Goal: Information Seeking & Learning: Check status

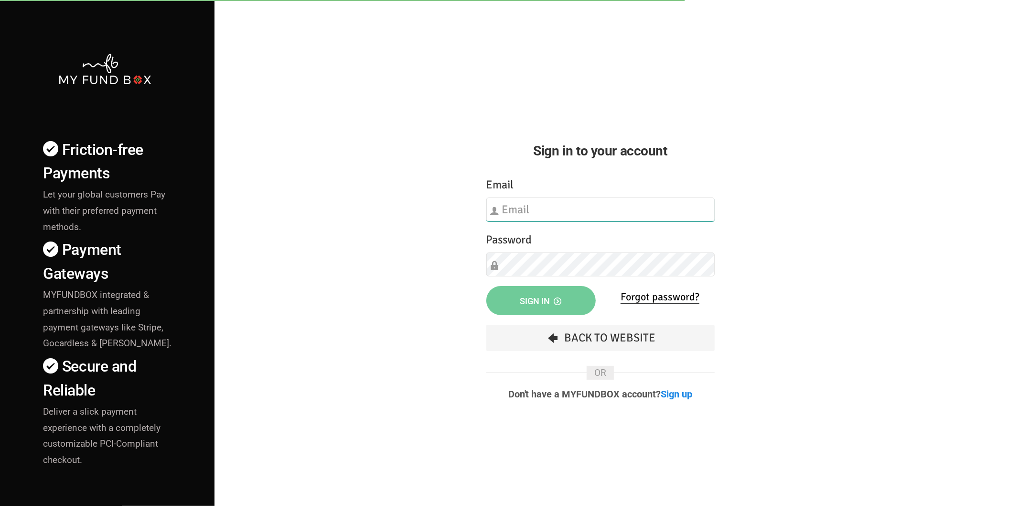
type input "hend.hechmi@teebahfoundation.org"
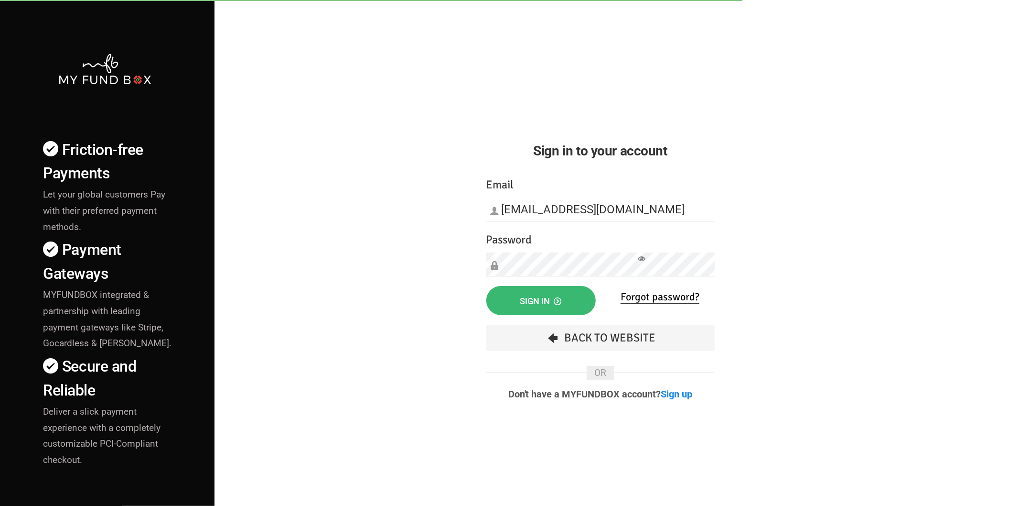
click at [551, 299] on span "Sign in" at bounding box center [541, 301] width 42 height 10
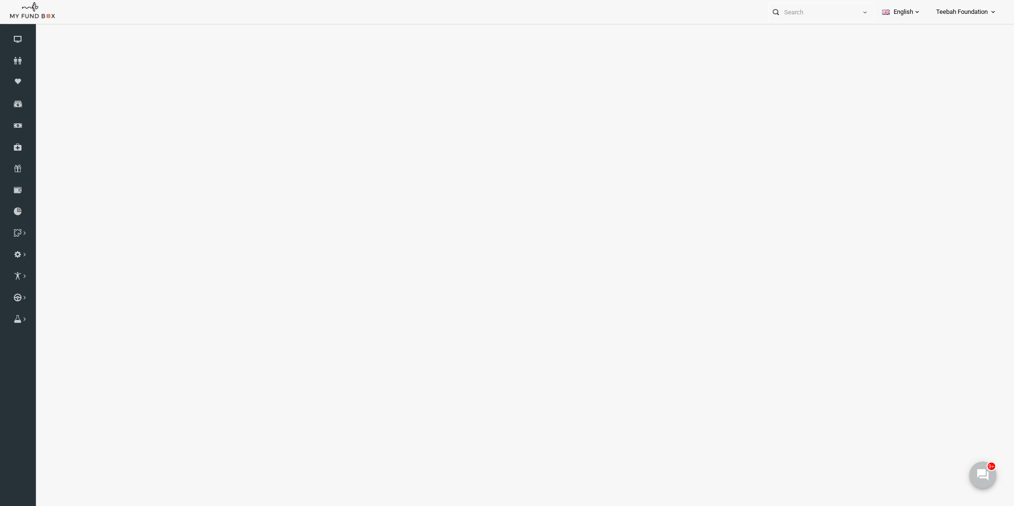
select select "100"
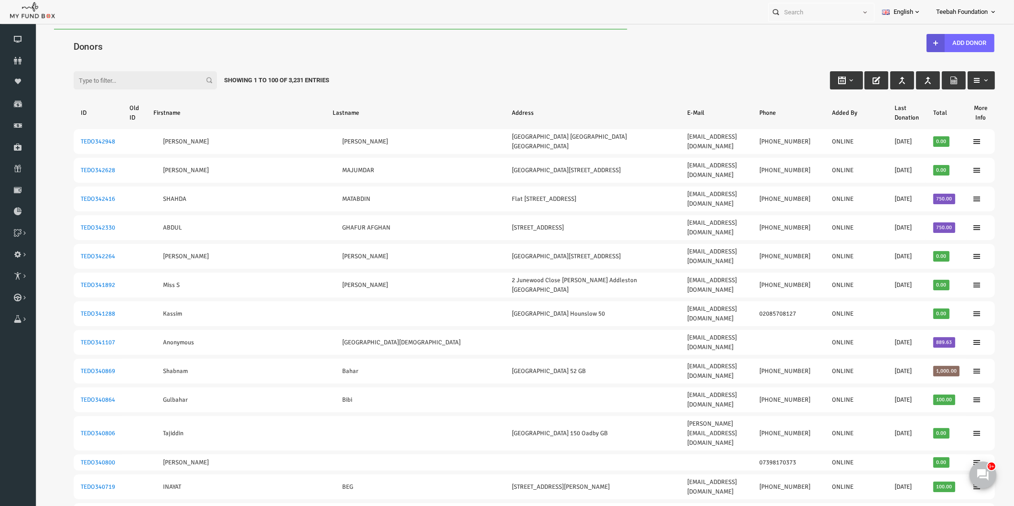
click at [79, 78] on input "Filter:" at bounding box center [125, 80] width 143 height 18
click at [113, 80] on input "Filter:" at bounding box center [125, 80] width 143 height 18
paste input "337868"
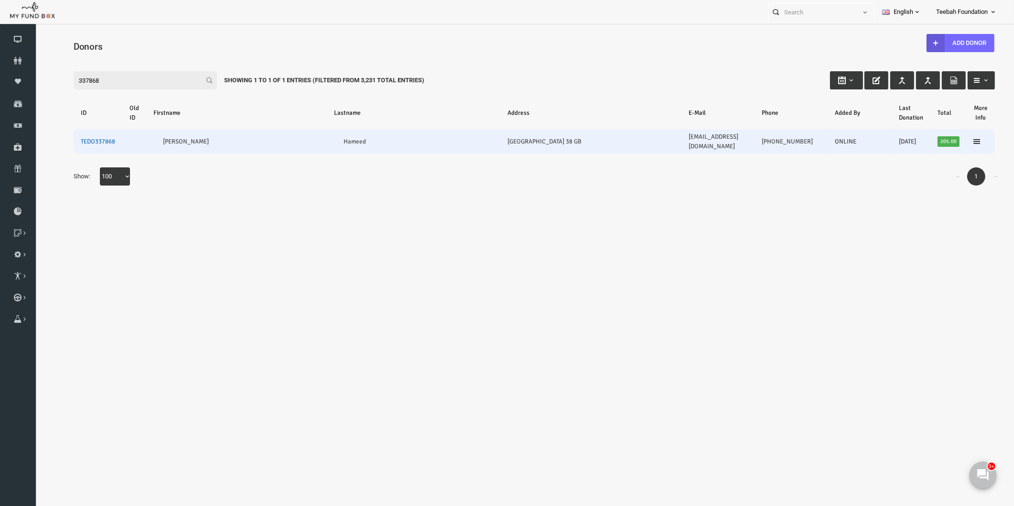
type input "337868"
click at [80, 138] on link "TEDO337868" at bounding box center [78, 142] width 34 height 8
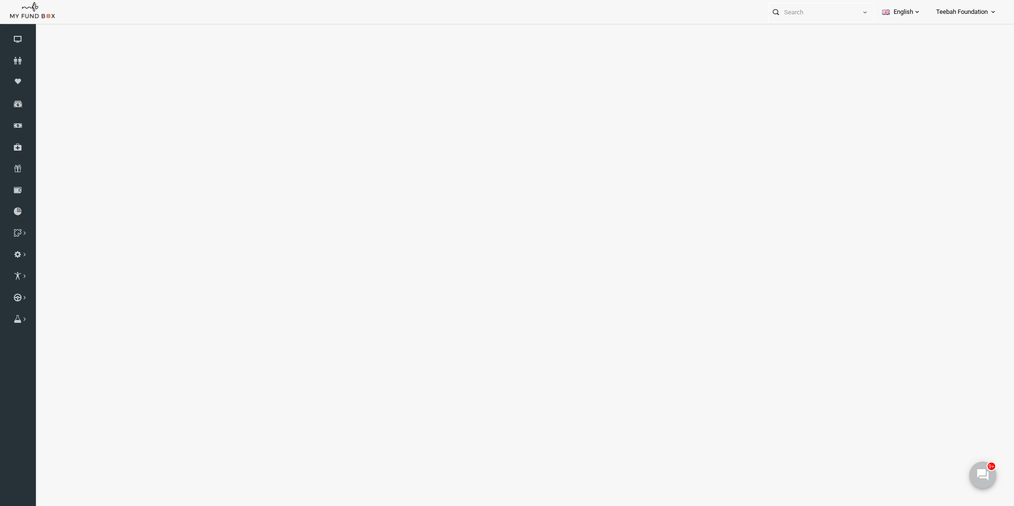
select select "100"
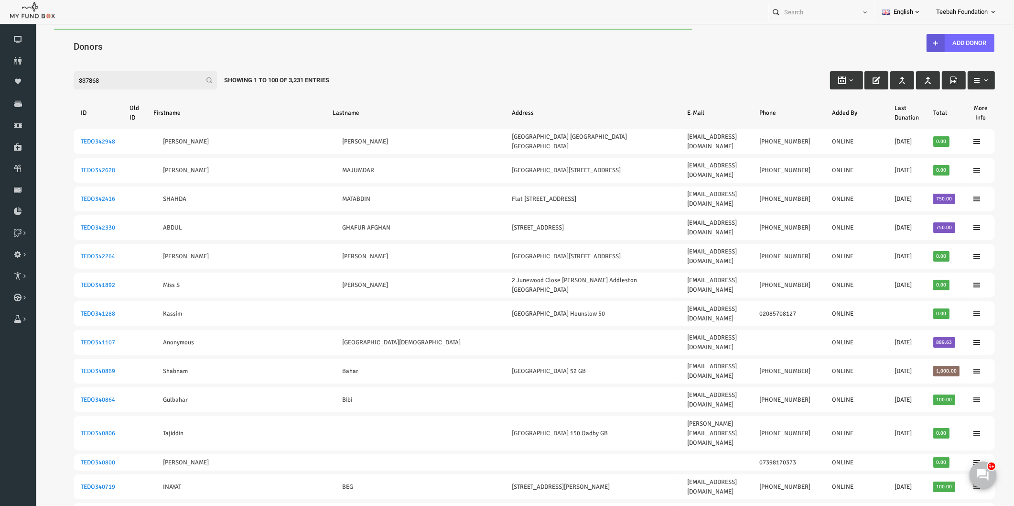
drag, startPoint x: 93, startPoint y: 77, endPoint x: -11, endPoint y: 71, distance: 104.9
click at [35, 71] on html "Donor Not Found Beneficiary Not Found Partner Not Found!!!! Please Fill out thi…" at bounding box center [514, 282] width 959 height 506
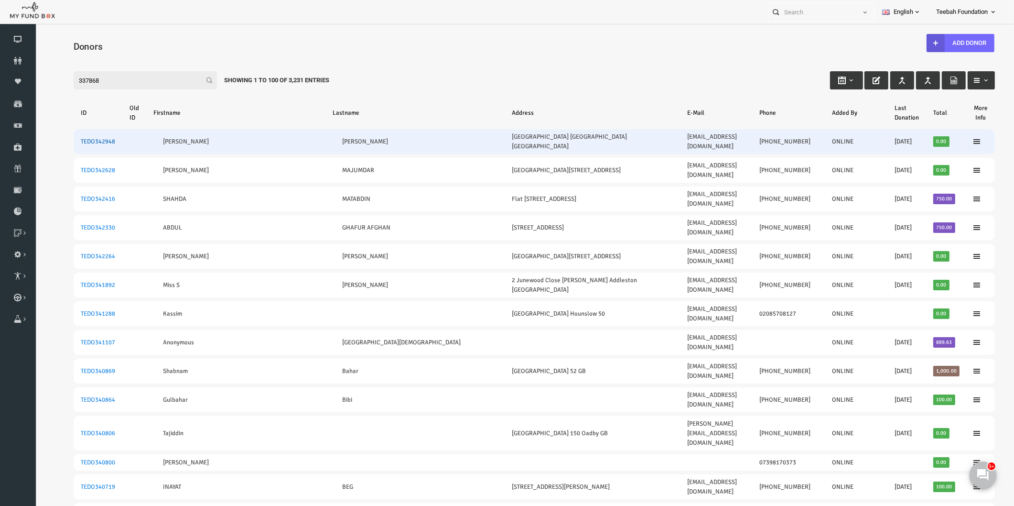
paste input "TEDO3383"
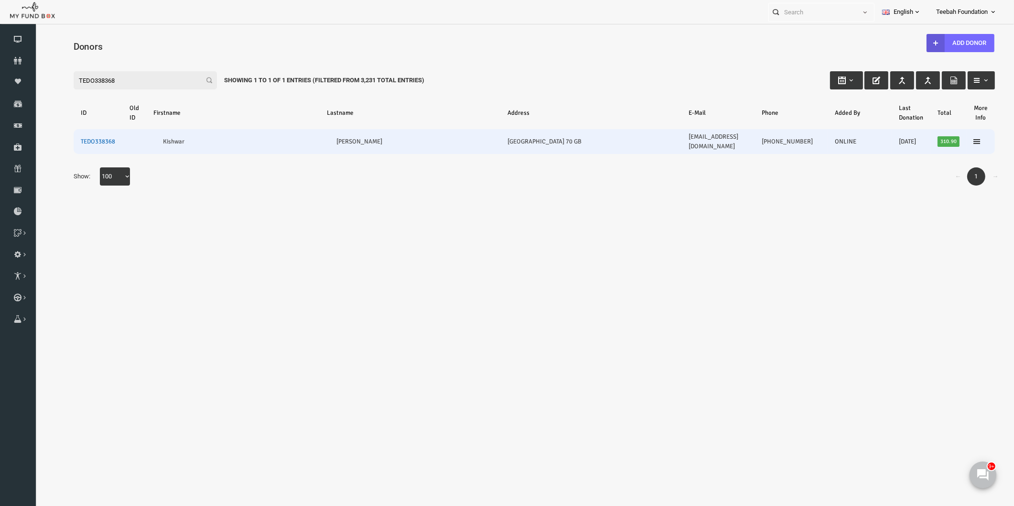
type input "TEDO338368"
click at [88, 138] on link "TEDO338368" at bounding box center [78, 142] width 34 height 8
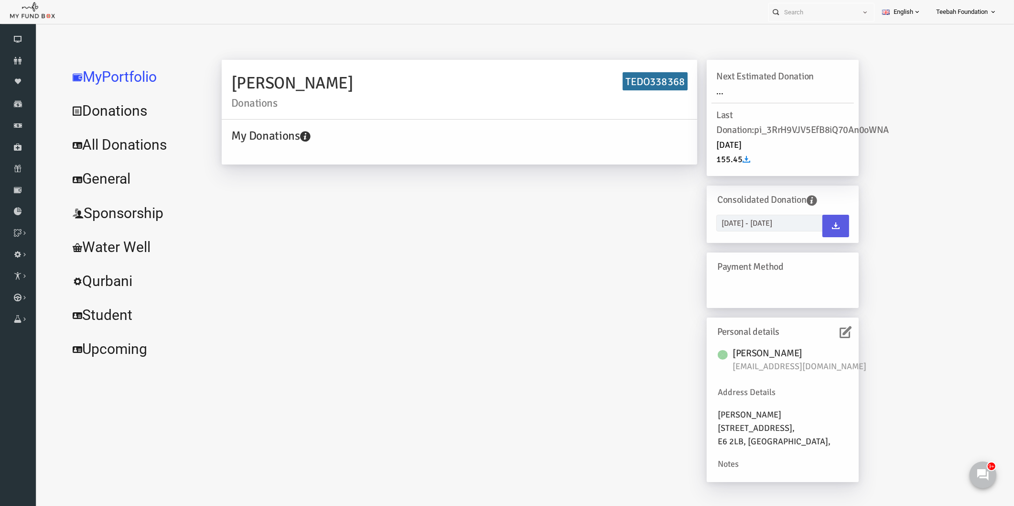
click at [618, 83] on h6 "TEDO338368" at bounding box center [635, 81] width 65 height 19
copy h6 "TEDO338368"
click at [28, 60] on icon at bounding box center [18, 61] width 36 height 8
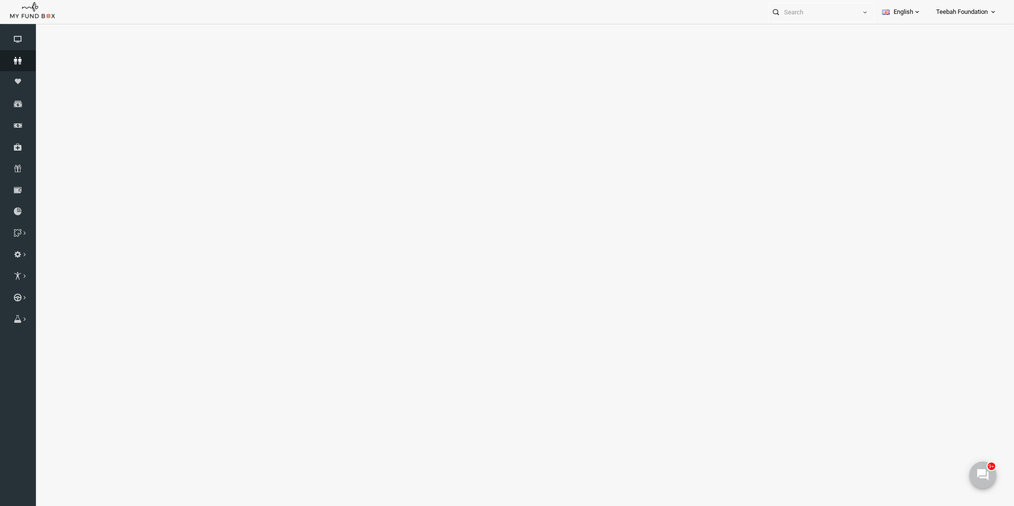
select select "100"
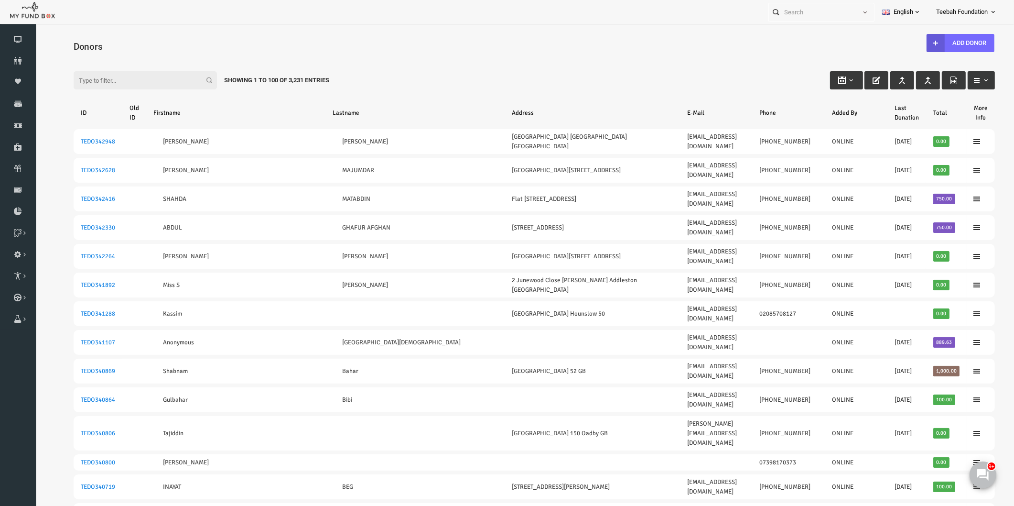
click at [110, 78] on input "Filter:" at bounding box center [125, 80] width 143 height 18
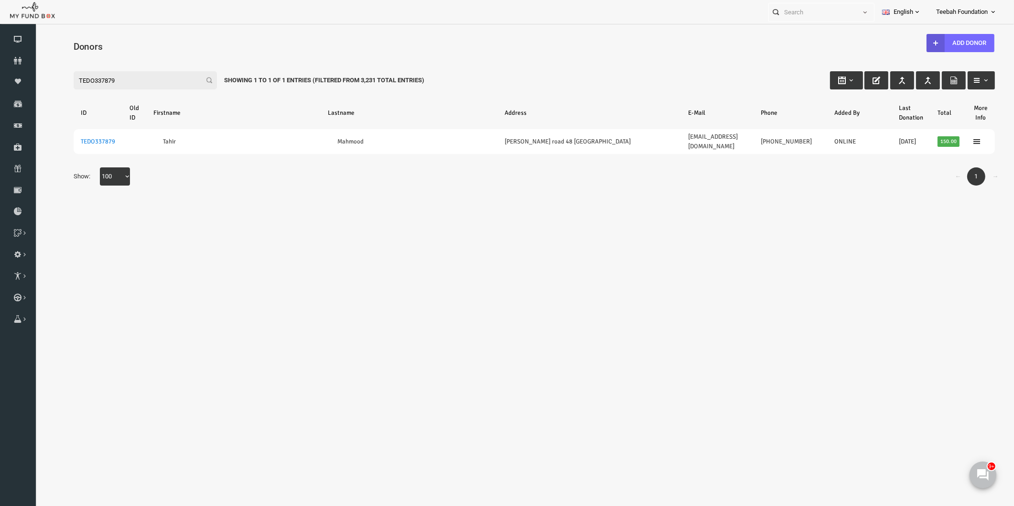
click at [75, 80] on input "TEDO337879" at bounding box center [125, 80] width 143 height 18
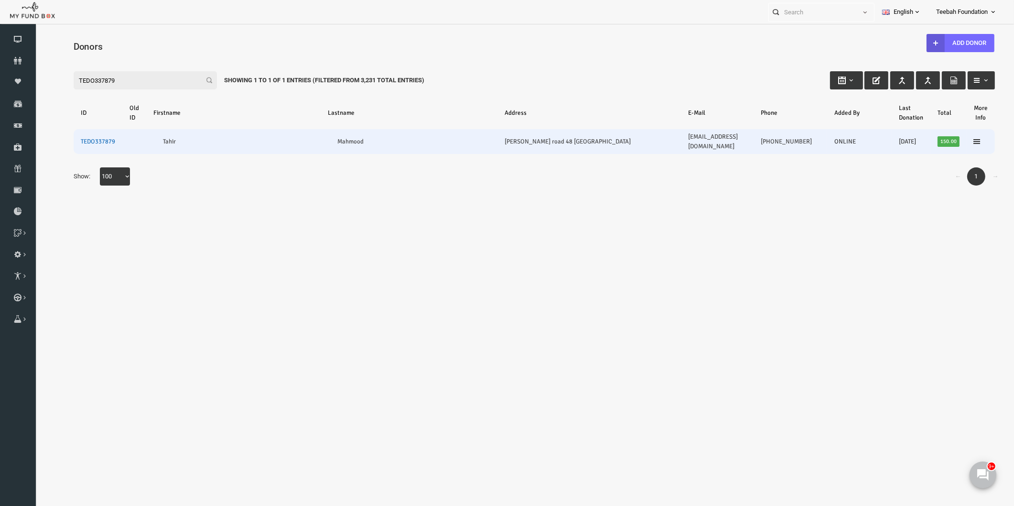
type input "TEDO337879"
click at [85, 138] on link "TEDO337879" at bounding box center [78, 142] width 34 height 8
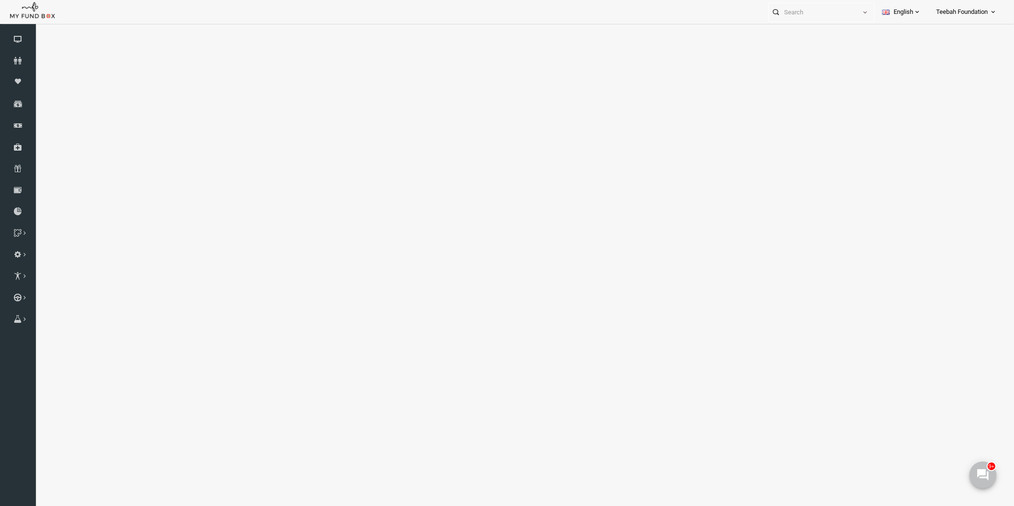
select select "100"
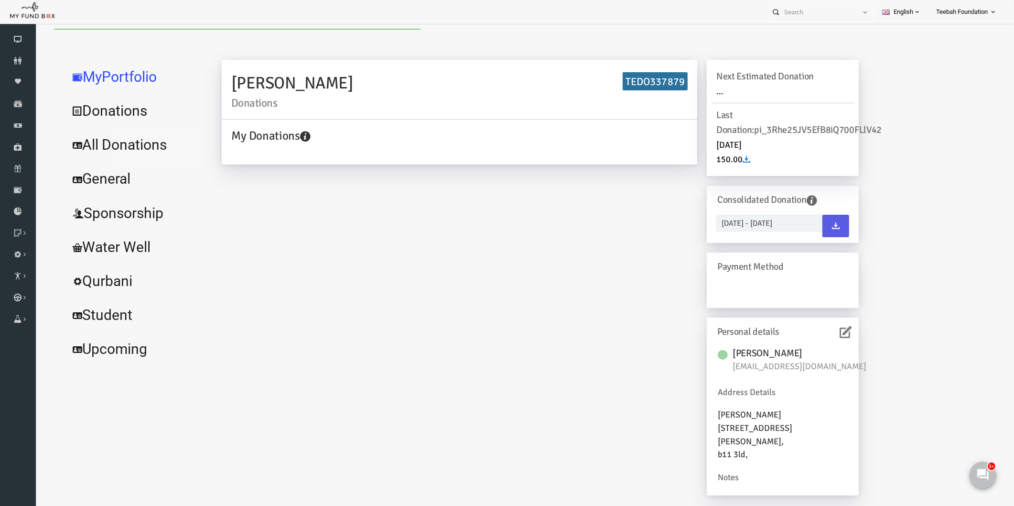
click at [120, 150] on link "All Donations" at bounding box center [115, 145] width 143 height 34
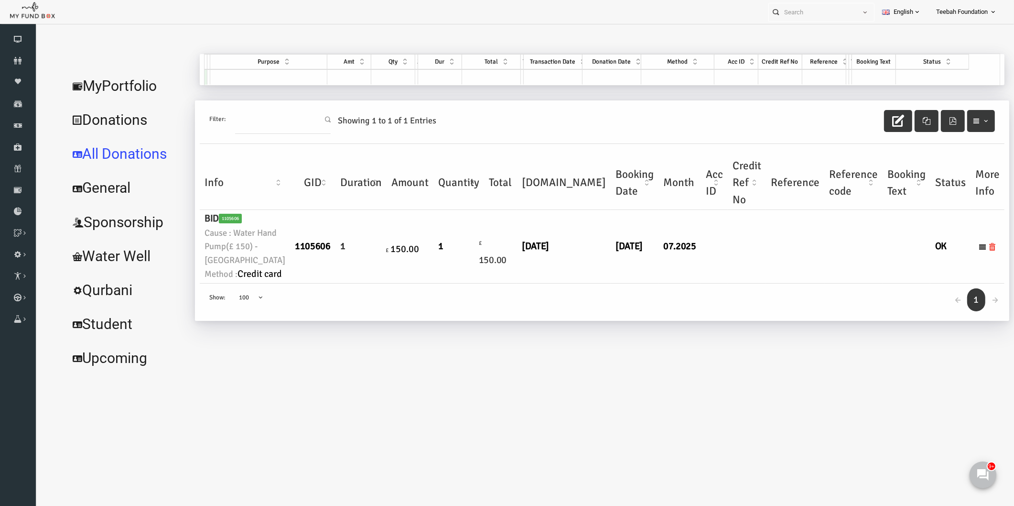
click at [510, 283] on td "[DATE]" at bounding box center [544, 246] width 94 height 73
click at [591, 283] on td "[DATE]" at bounding box center [615, 246] width 48 height 73
click at [131, 84] on link "MyPortfolio" at bounding box center [107, 86] width 126 height 34
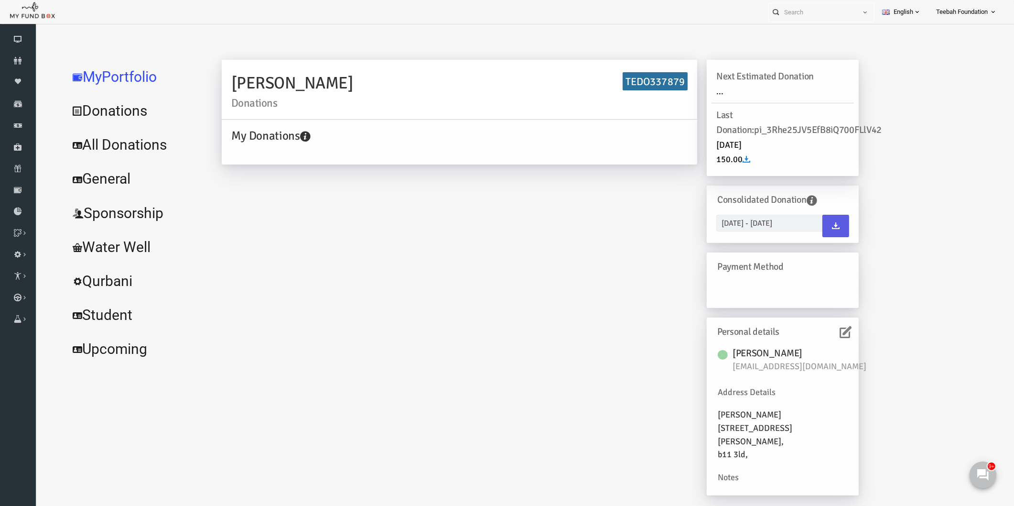
click at [623, 77] on h6 "TEDO337879" at bounding box center [635, 81] width 65 height 19
copy h6 "TEDO337879"
click at [341, 256] on div "[PERSON_NAME] Donations TEDO337879 My Donations Get free account credit Get fre…" at bounding box center [521, 282] width 656 height 445
click at [754, 365] on span "[EMAIL_ADDRESS][DOMAIN_NAME]" at bounding box center [784, 366] width 143 height 13
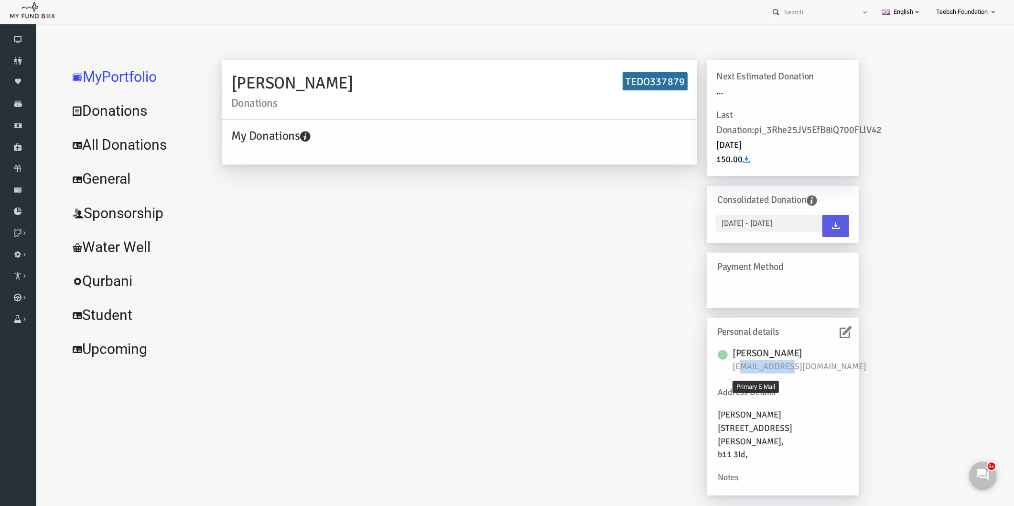
click at [754, 365] on span "[EMAIL_ADDRESS][DOMAIN_NAME]" at bounding box center [784, 366] width 143 height 13
copy div "[EMAIL_ADDRESS][DOMAIN_NAME]"
